Goal: Task Accomplishment & Management: Complete application form

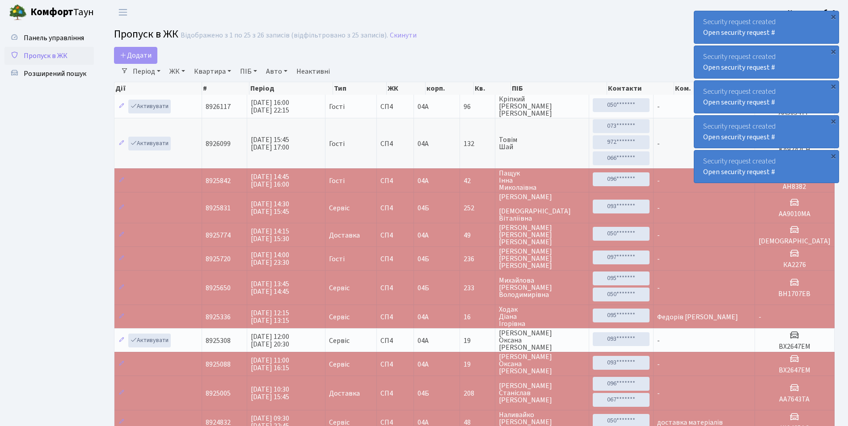
select select "25"
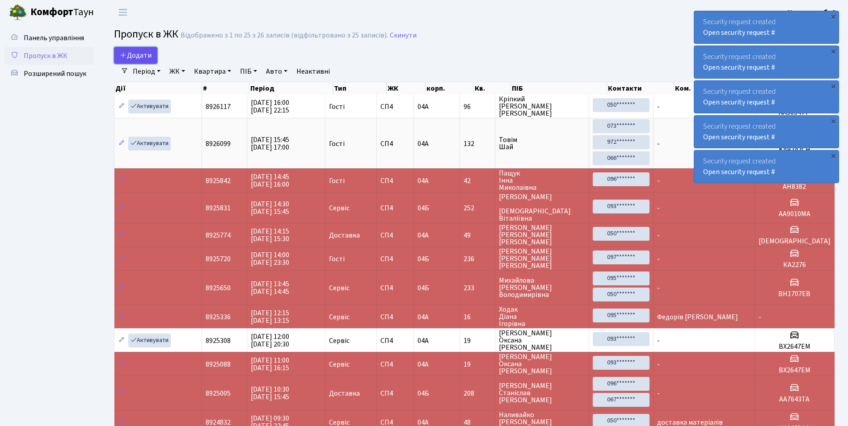
drag, startPoint x: 0, startPoint y: 0, endPoint x: 138, endPoint y: 59, distance: 149.9
click at [138, 59] on span "Додати" at bounding box center [136, 56] width 32 height 10
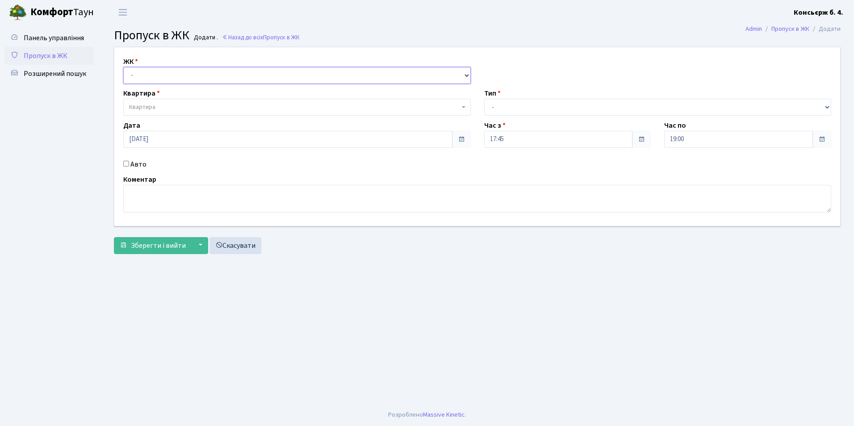
click at [157, 74] on select "- [STREET_ADDRESS]" at bounding box center [297, 75] width 348 height 17
select select "325"
click at [123, 67] on select "- [STREET_ADDRESS]" at bounding box center [297, 75] width 348 height 17
select select
click at [156, 104] on span "Квартира" at bounding box center [294, 107] width 331 height 9
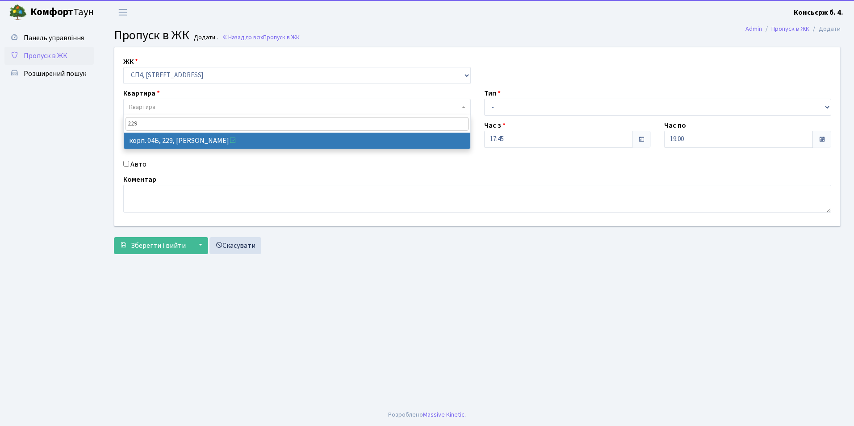
type input "229"
select select "21257"
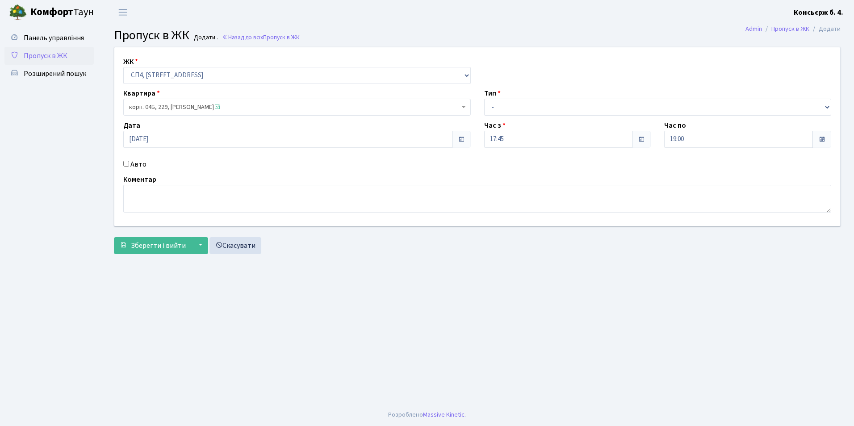
click at [127, 164] on input "Авто" at bounding box center [126, 164] width 6 height 6
checkbox input "true"
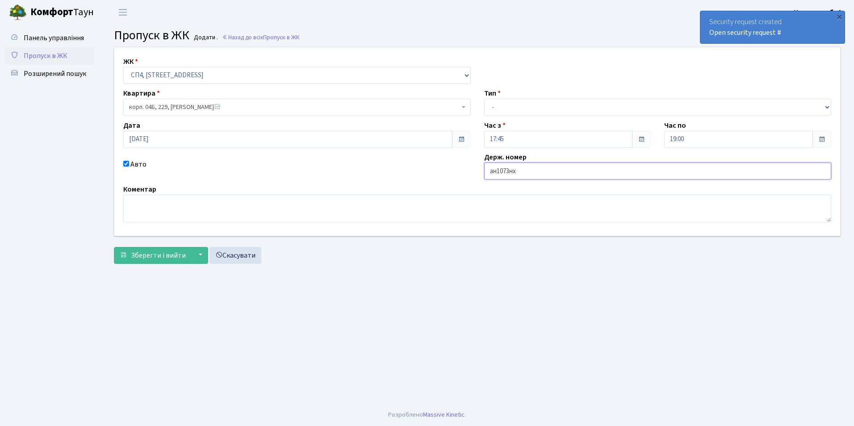
type input "ан1073нх"
click at [528, 100] on select "- Доставка Таксі Гості Сервіс" at bounding box center [658, 107] width 348 height 17
select select "18"
click at [484, 99] on select "- Доставка Таксі Гості Сервіс" at bounding box center [658, 107] width 348 height 17
click at [169, 259] on span "Зберегти і вийти" at bounding box center [158, 256] width 55 height 10
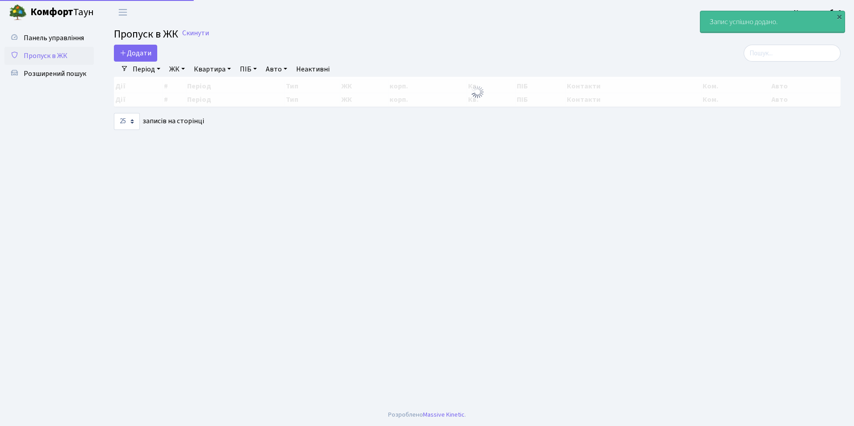
select select "25"
